Goal: Check status: Check status

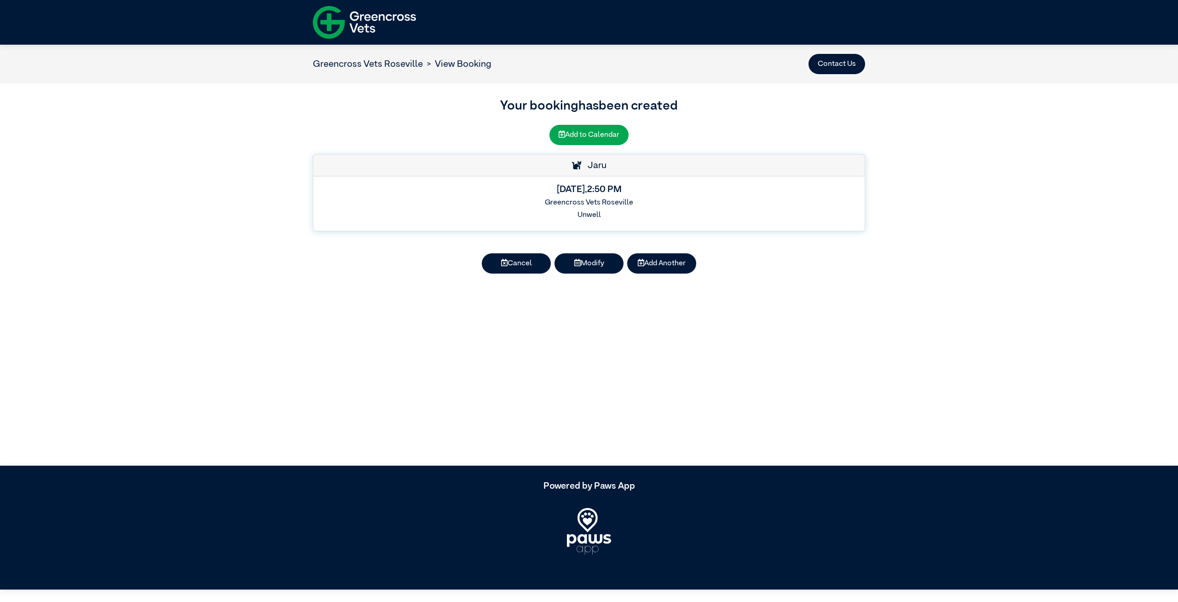
click at [970, 137] on div "Your booking has been created Add to Calendar Jaru [DATE] 2:50 PM Greencross Ve…" at bounding box center [589, 190] width 1178 height 214
click at [643, 195] on div "[DATE] 2:50 PM Greencross Vets [GEOGRAPHIC_DATA] [GEOGRAPHIC_DATA]" at bounding box center [588, 203] width 551 height 54
click at [689, 186] on h5 "[DATE] 2:50 PM" at bounding box center [589, 189] width 537 height 11
click at [657, 187] on h5 "[DATE] 2:50 PM" at bounding box center [589, 189] width 537 height 11
click at [683, 182] on div "[DATE] 2:50 PM Greencross Vets [GEOGRAPHIC_DATA] [GEOGRAPHIC_DATA]" at bounding box center [588, 203] width 551 height 54
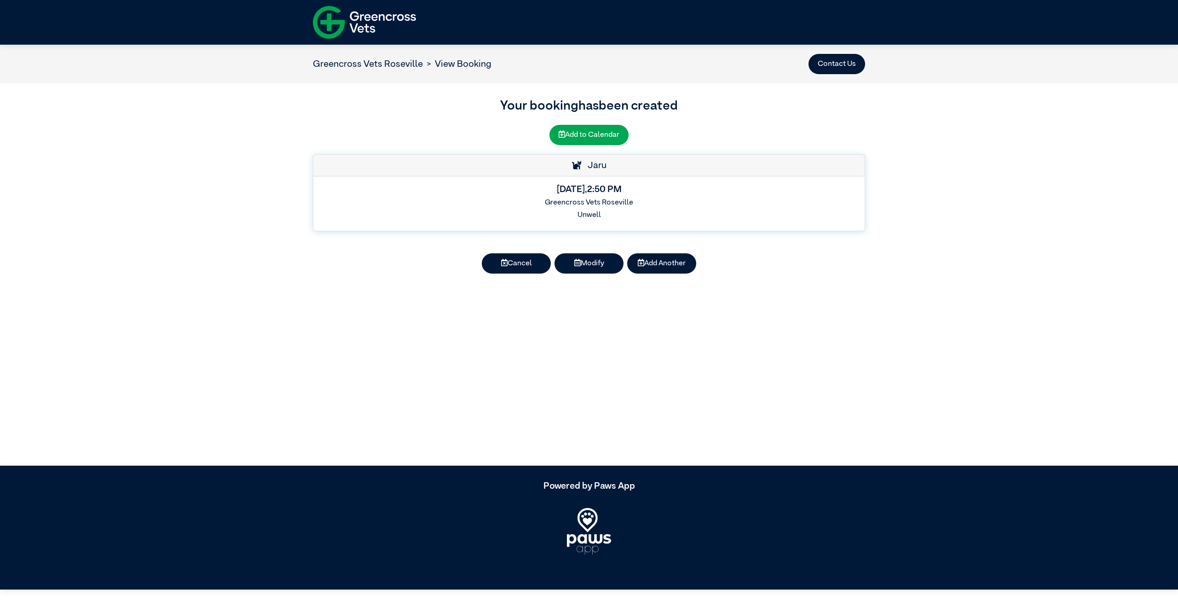
click at [978, 187] on div "Your booking has been created Add to Calendar Jaru [DATE] 2:50 PM Greencross Ve…" at bounding box center [589, 190] width 1178 height 214
click at [732, 197] on div "[DATE] 2:50 PM Greencross Vets [GEOGRAPHIC_DATA] [GEOGRAPHIC_DATA]" at bounding box center [588, 203] width 551 height 54
click at [948, 209] on div "Your booking has been created Add to Calendar Jaru [DATE] 2:50 PM Greencross Ve…" at bounding box center [589, 190] width 1178 height 214
click at [927, 392] on article "Greencross Vets Roseville View Booking Contact Us Your booking has been created…" at bounding box center [589, 255] width 1178 height 421
click at [688, 192] on h5 "[DATE] 2:50 PM" at bounding box center [589, 189] width 537 height 11
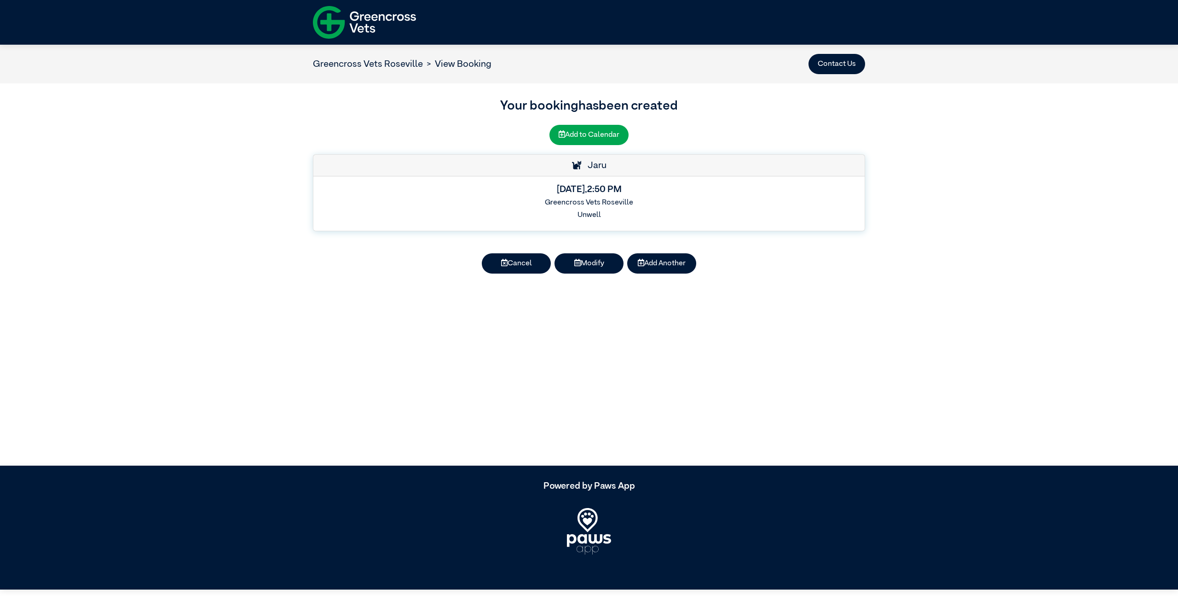
click at [667, 193] on h5 "[DATE] 2:50 PM" at bounding box center [589, 189] width 537 height 11
click at [855, 387] on article "Greencross Vets Roseville View Booking Contact Us Your booking has been created…" at bounding box center [589, 255] width 1178 height 421
click at [888, 382] on article "Greencross Vets Roseville View Booking Contact Us Your booking has been created…" at bounding box center [589, 255] width 1178 height 421
click at [892, 267] on div "Your booking has been created Add to Calendar Jaru [DATE] 2:50 PM Greencross Ve…" at bounding box center [589, 190] width 1178 height 214
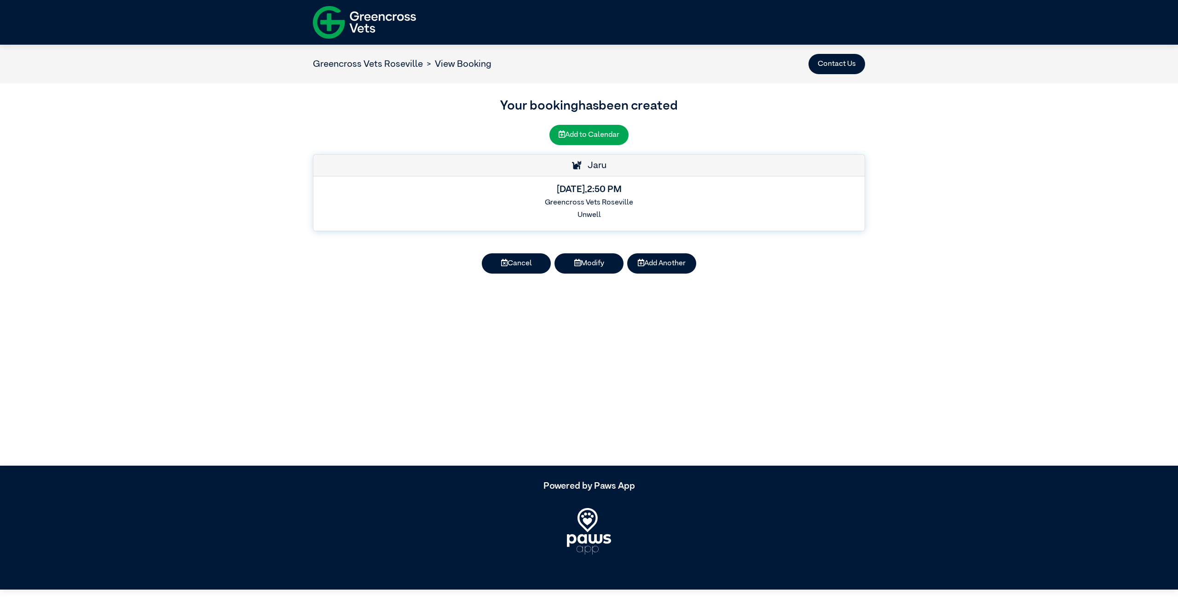
click at [634, 195] on div "[DATE] 2:50 PM Greencross Vets [GEOGRAPHIC_DATA] [GEOGRAPHIC_DATA]" at bounding box center [588, 203] width 551 height 54
click at [647, 187] on h5 "[DATE] 2:50 PM" at bounding box center [589, 189] width 537 height 11
